Goal: Task Accomplishment & Management: Manage account settings

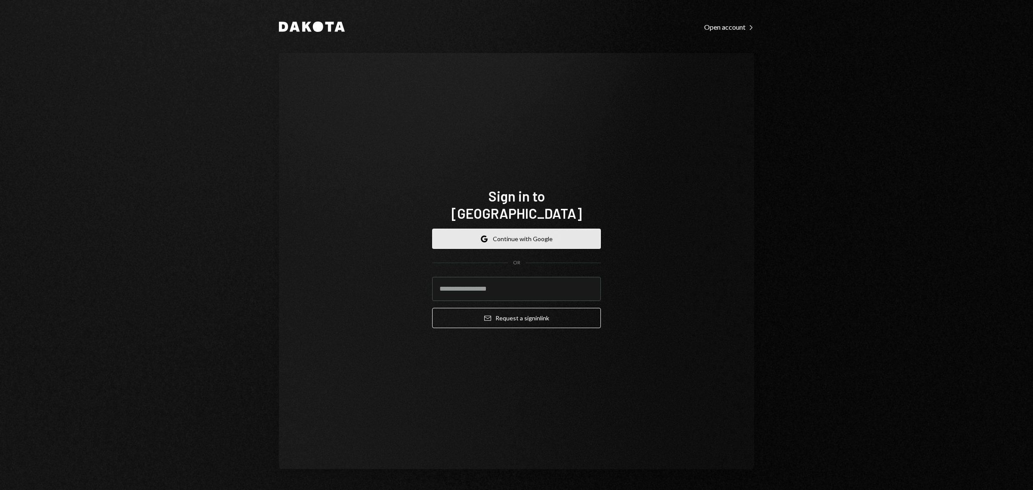
click at [521, 229] on button "Google Continue with Google" at bounding box center [516, 239] width 169 height 20
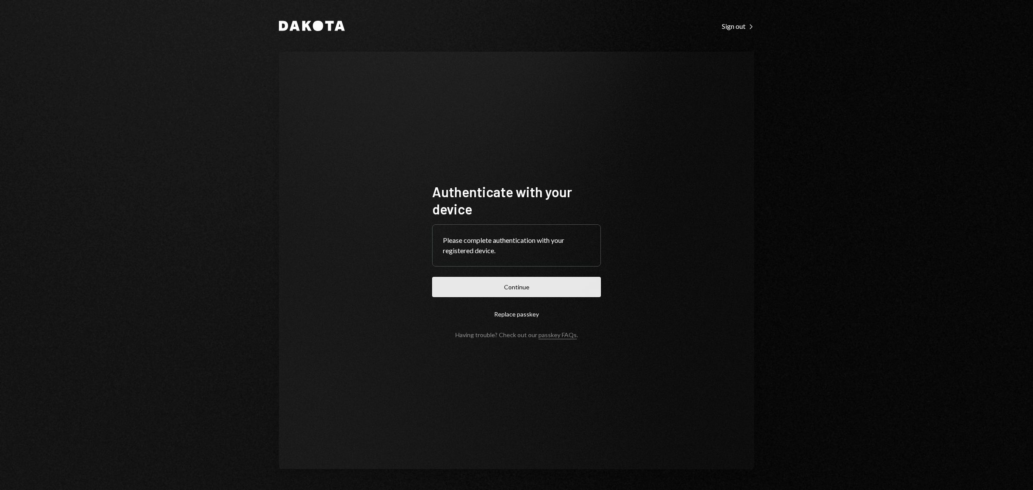
click at [545, 289] on button "Continue" at bounding box center [516, 287] width 169 height 20
click at [508, 291] on button "Continue" at bounding box center [516, 287] width 169 height 20
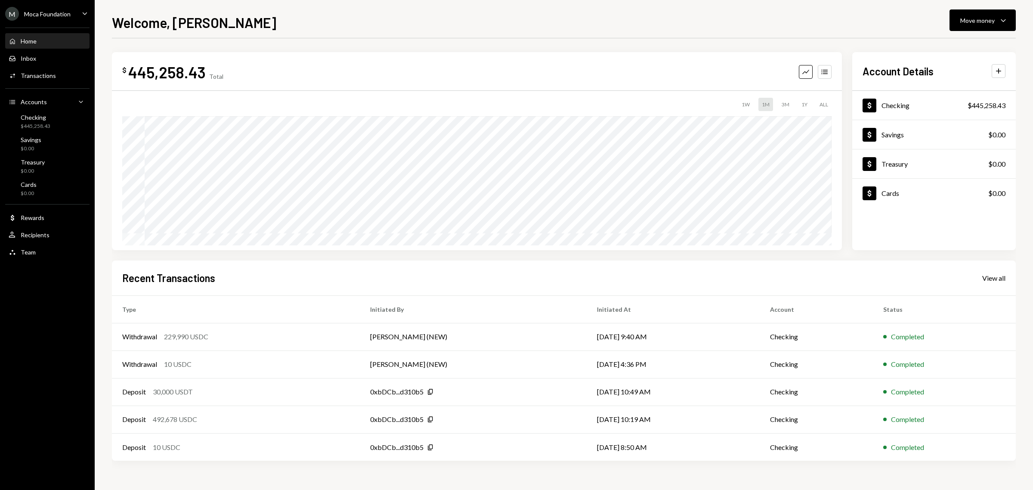
click at [54, 11] on div "Moca Foundation" at bounding box center [47, 13] width 46 height 7
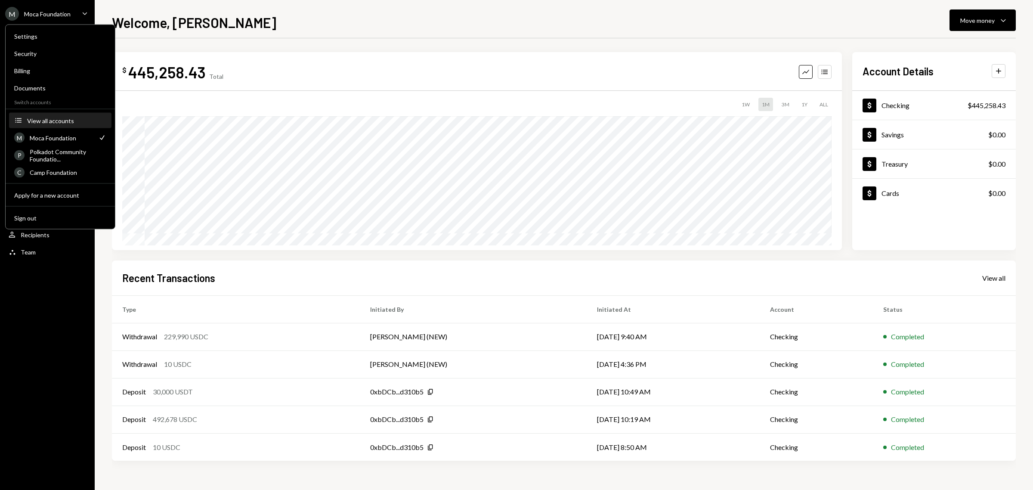
click at [55, 117] on div "View all accounts" at bounding box center [66, 120] width 79 height 7
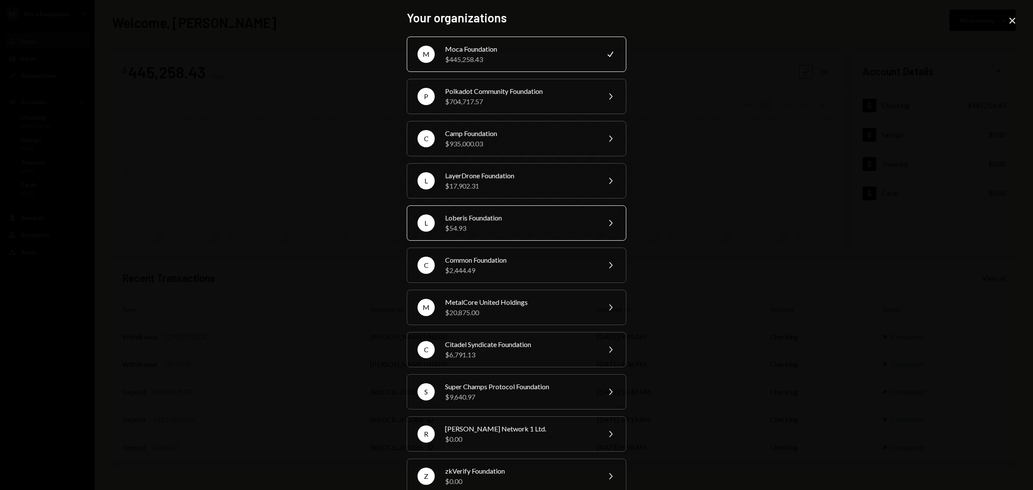
click at [500, 224] on div "$54.93" at bounding box center [520, 228] width 150 height 10
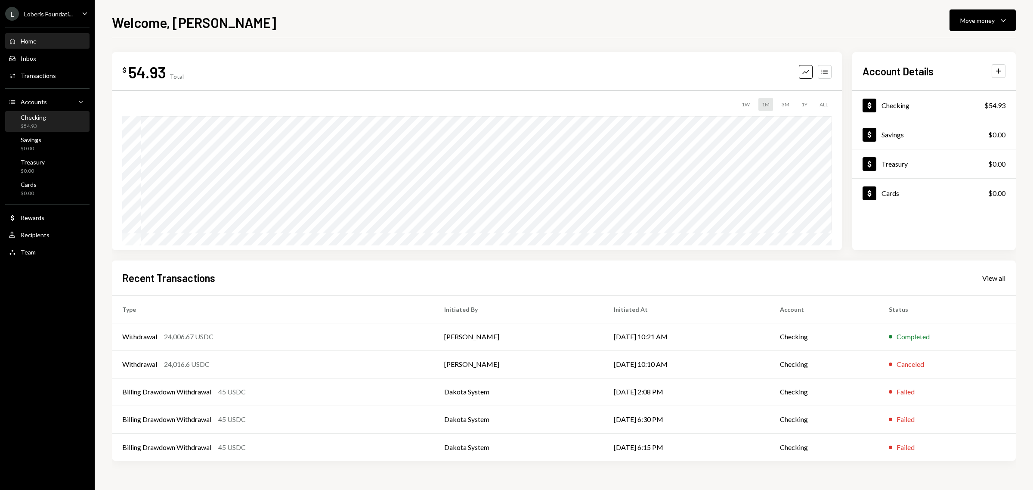
click at [30, 114] on div "Checking" at bounding box center [33, 117] width 25 height 7
